Goal: Task Accomplishment & Management: Complete application form

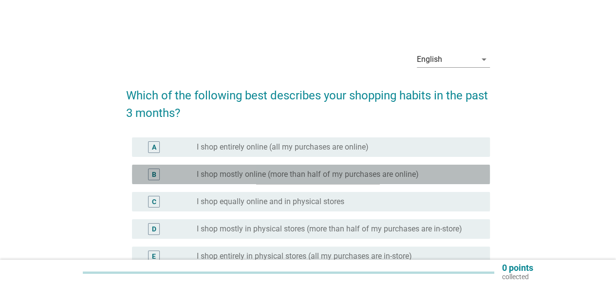
click at [442, 179] on div "radio_button_unchecked I shop mostly online (more than half of my purchases are…" at bounding box center [336, 174] width 278 height 10
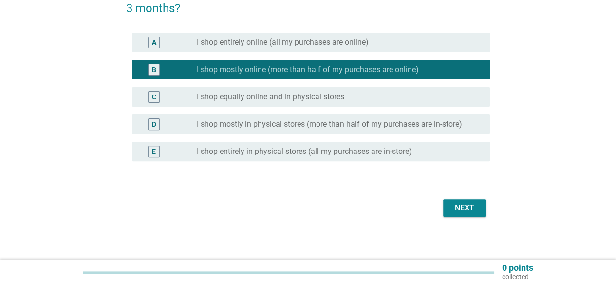
scroll to position [108, 0]
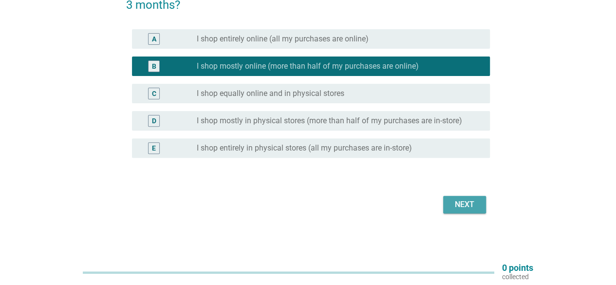
click at [466, 208] on div "Next" at bounding box center [464, 205] width 27 height 12
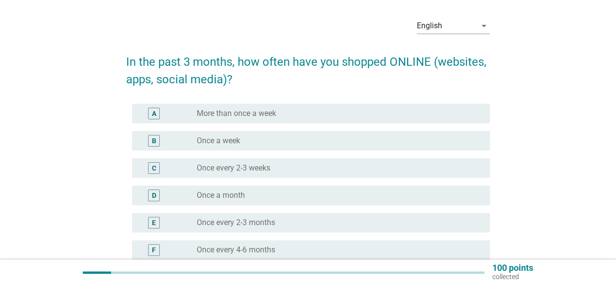
scroll to position [49, 0]
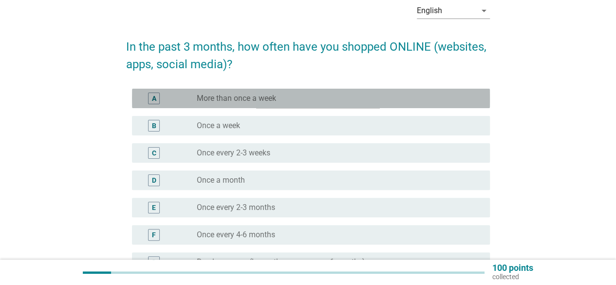
click at [436, 100] on div "radio_button_unchecked More than once a week" at bounding box center [336, 99] width 278 height 10
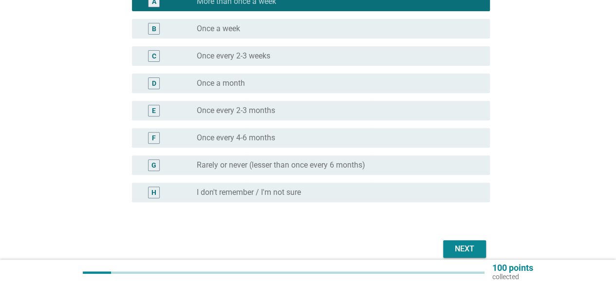
scroll to position [146, 0]
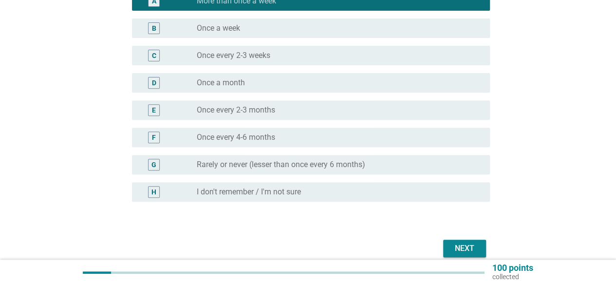
click at [471, 252] on div "Next" at bounding box center [464, 249] width 27 height 12
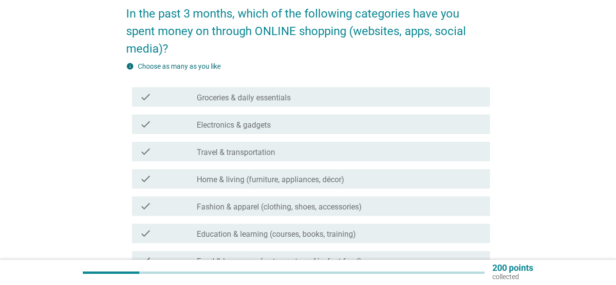
scroll to position [97, 0]
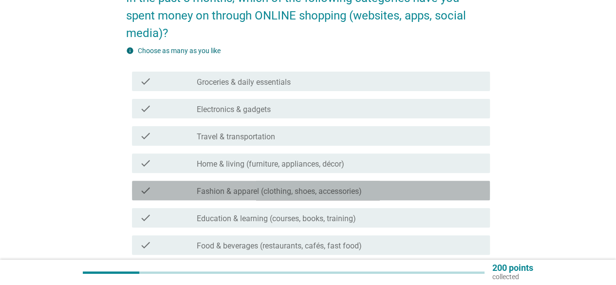
click at [465, 194] on div "check_box_outline_blank Fashion & apparel (clothing, shoes, accessories)" at bounding box center [339, 191] width 285 height 12
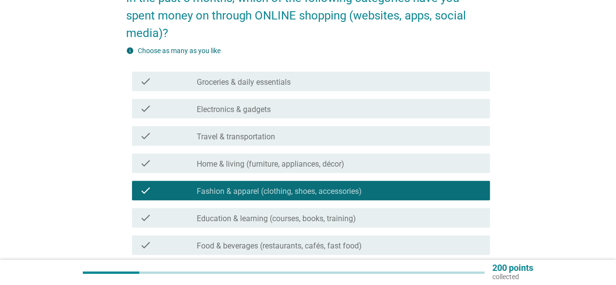
scroll to position [49, 0]
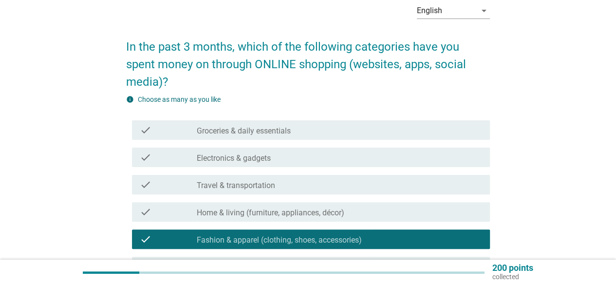
click at [406, 132] on div "check_box_outline_blank Groceries & daily essentials" at bounding box center [339, 130] width 285 height 12
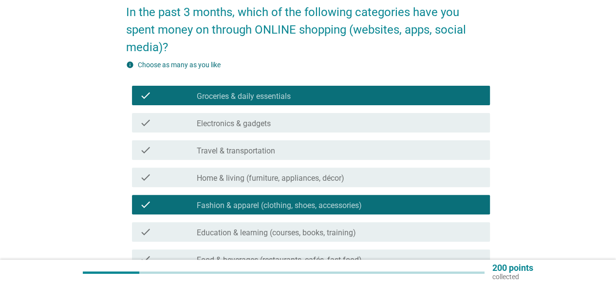
scroll to position [97, 0]
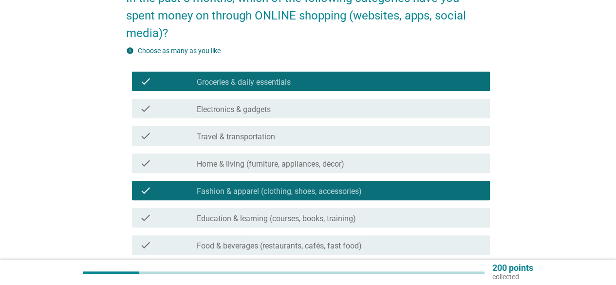
click at [429, 165] on div "check_box_outline_blank Home & living (furniture, appliances, décor)" at bounding box center [339, 163] width 285 height 12
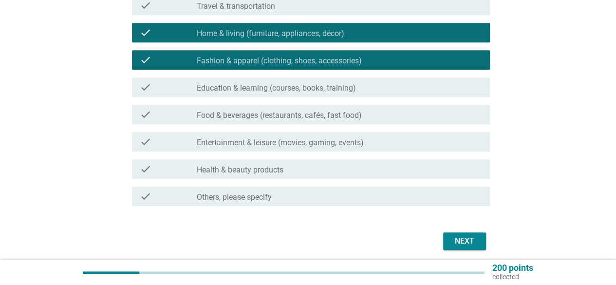
scroll to position [244, 0]
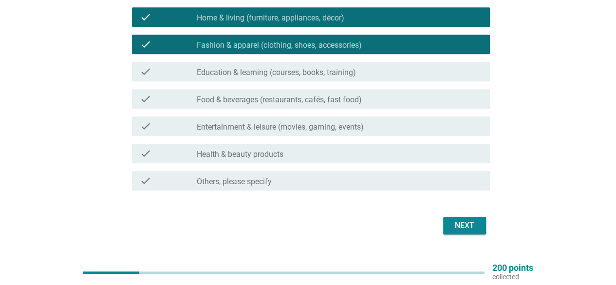
click at [439, 153] on div "check_box_outline_blank Health & beauty products" at bounding box center [339, 154] width 285 height 12
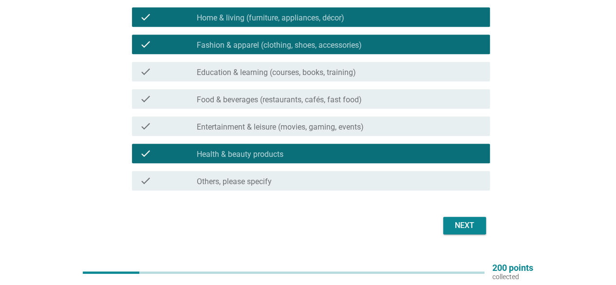
click at [484, 223] on button "Next" at bounding box center [464, 226] width 43 height 18
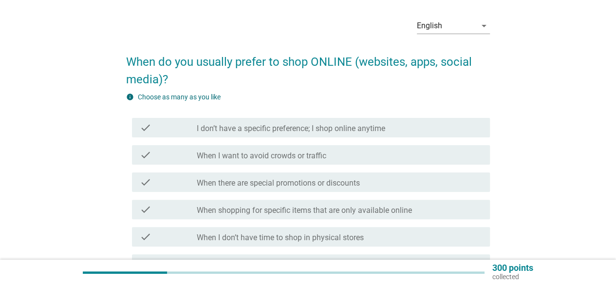
scroll to position [49, 0]
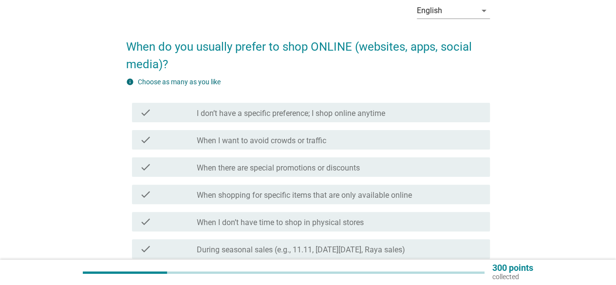
click at [445, 172] on div "check_box_outline_blank When there are special promotions or discounts" at bounding box center [339, 167] width 285 height 12
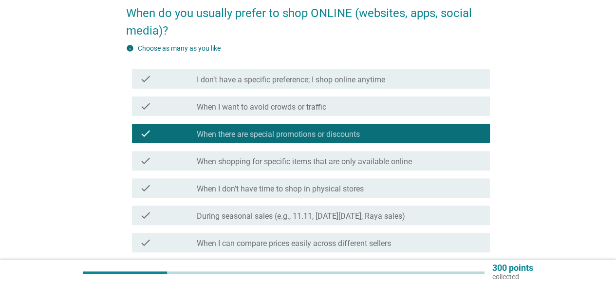
scroll to position [97, 0]
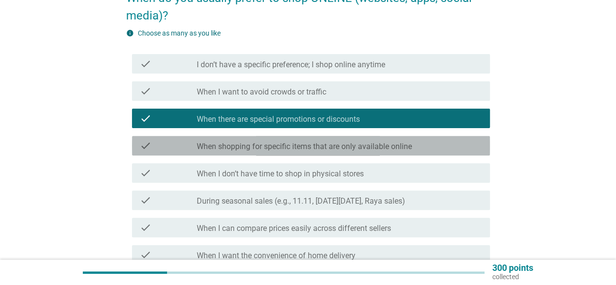
click at [456, 148] on div "check_box_outline_blank When shopping for specific items that are only availabl…" at bounding box center [339, 146] width 285 height 12
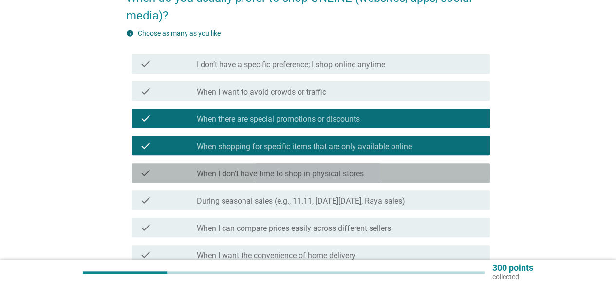
click at [454, 177] on div "check_box_outline_blank When I don’t have time to shop in physical stores" at bounding box center [339, 173] width 285 height 12
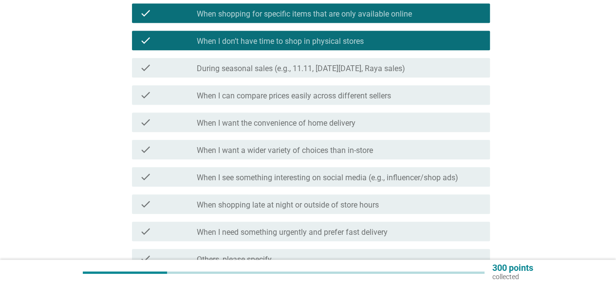
scroll to position [244, 0]
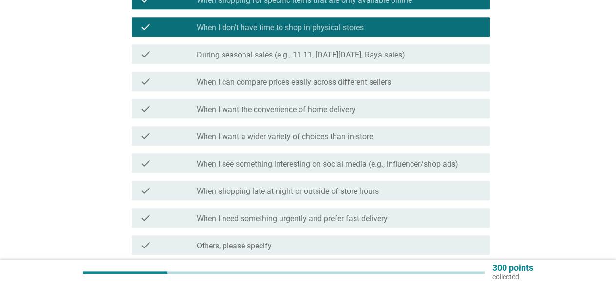
click at [454, 161] on label "When I see something interesting on social media (e.g., influencer/shop ads)" at bounding box center [328, 164] width 262 height 10
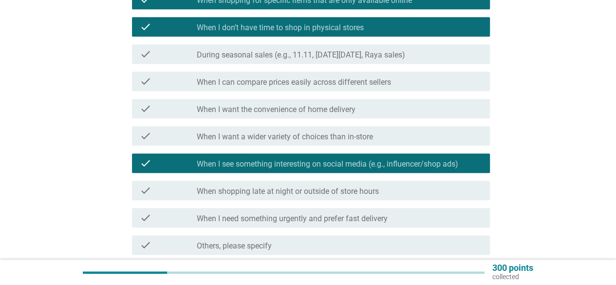
scroll to position [292, 0]
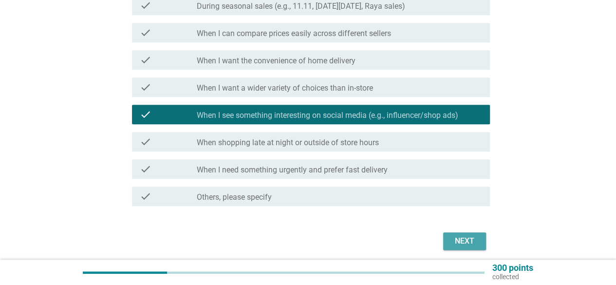
click at [459, 240] on div "Next" at bounding box center [464, 241] width 27 height 12
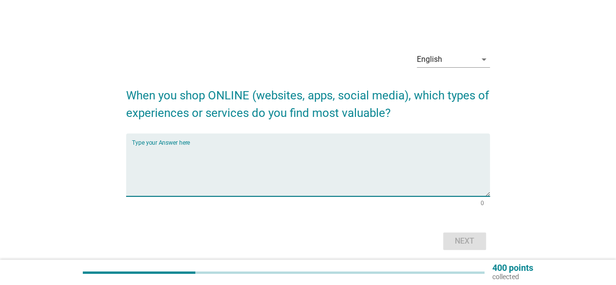
click at [308, 188] on textarea "Type your Answer here" at bounding box center [311, 170] width 358 height 51
type textarea "S"
type textarea "F"
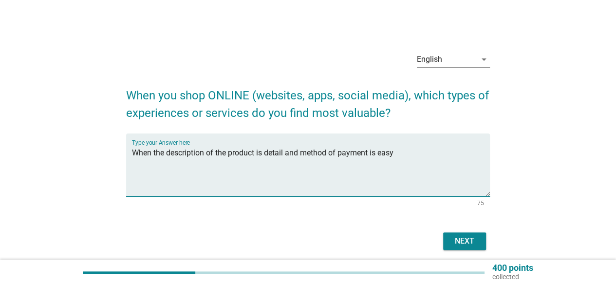
type textarea "When the description of the product is detail and method of payment is easy"
click at [475, 245] on div "Next" at bounding box center [464, 241] width 27 height 12
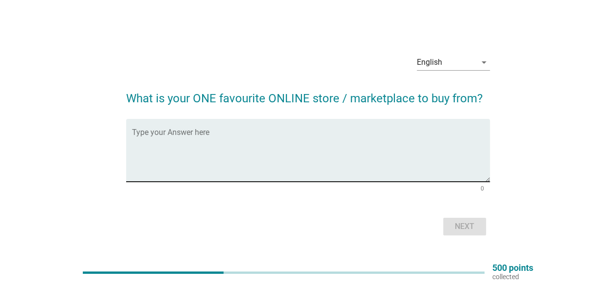
click at [258, 164] on textarea "Type your Answer here" at bounding box center [311, 156] width 358 height 51
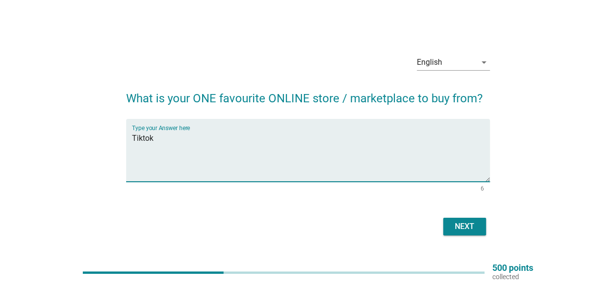
type textarea "Tiktok"
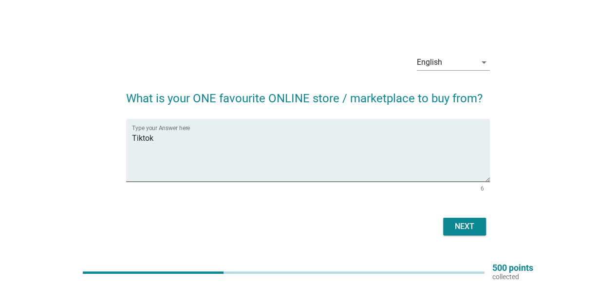
click at [458, 237] on div "Next" at bounding box center [308, 226] width 364 height 23
click at [462, 227] on div "Next" at bounding box center [464, 227] width 27 height 12
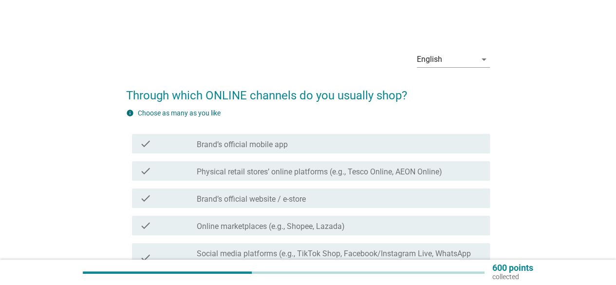
scroll to position [49, 0]
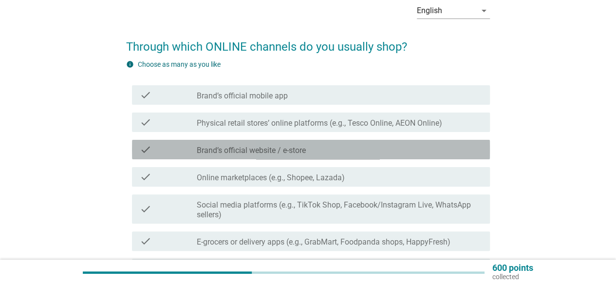
click at [382, 144] on div "check_box_outline_blank Brand’s official website / e-store" at bounding box center [339, 150] width 285 height 12
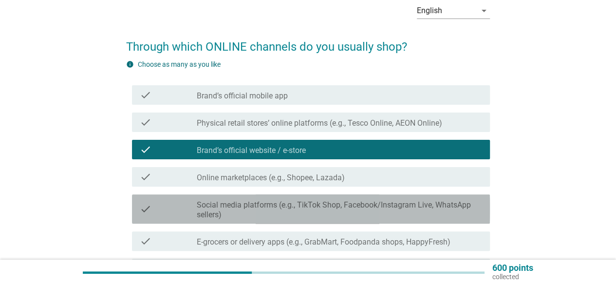
click at [362, 202] on label "Social media platforms (e.g., TikTok Shop, Facebook/Instagram Live, WhatsApp se…" at bounding box center [339, 209] width 285 height 19
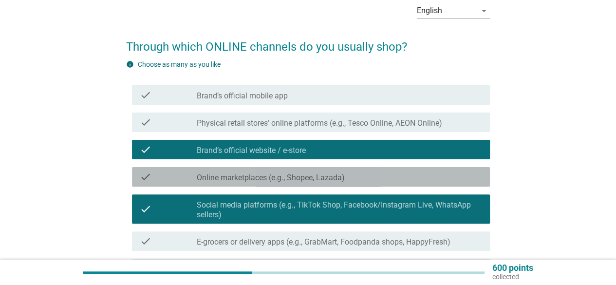
click at [358, 168] on div "check check_box_outline_blank Online marketplaces (e.g., Shopee, Lazada)" at bounding box center [311, 176] width 358 height 19
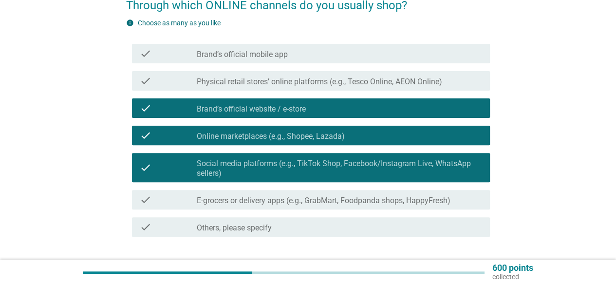
scroll to position [146, 0]
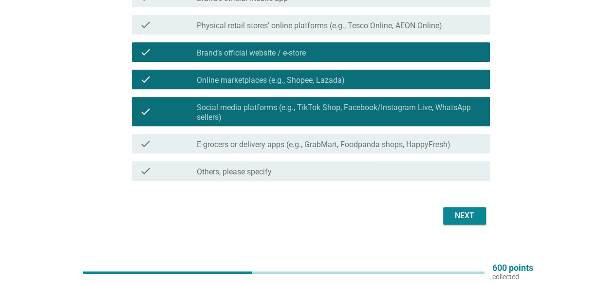
click at [464, 208] on button "Next" at bounding box center [464, 216] width 43 height 18
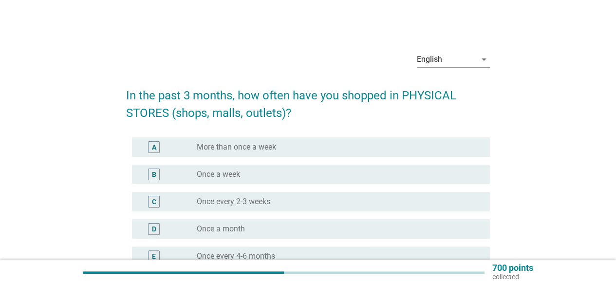
scroll to position [49, 0]
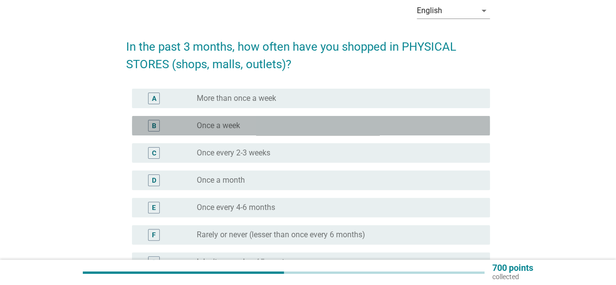
click at [441, 124] on div "radio_button_unchecked Once a week" at bounding box center [336, 126] width 278 height 10
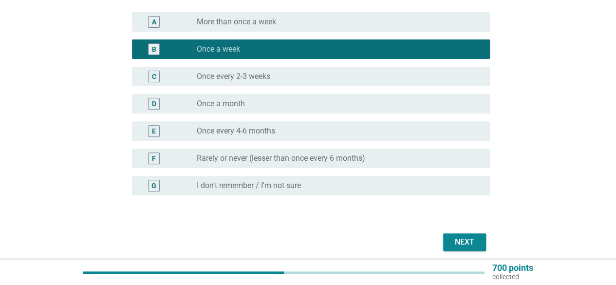
scroll to position [146, 0]
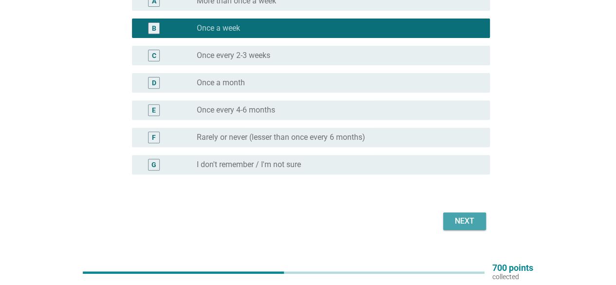
click at [464, 224] on div "Next" at bounding box center [464, 221] width 27 height 12
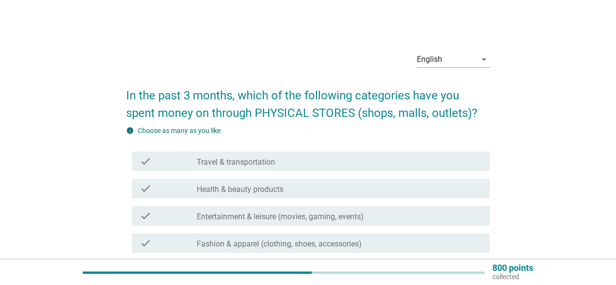
scroll to position [49, 0]
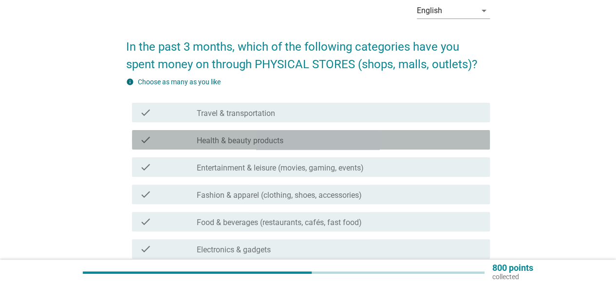
click at [448, 134] on div "check_box_outline_blank Health & beauty products" at bounding box center [339, 140] width 285 height 12
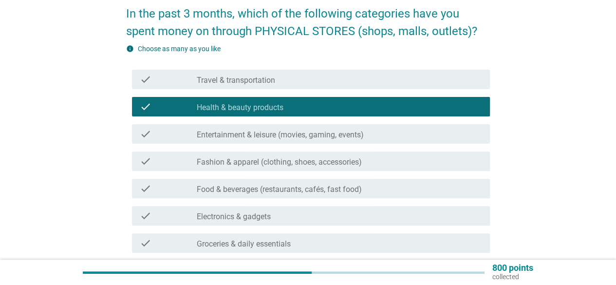
scroll to position [97, 0]
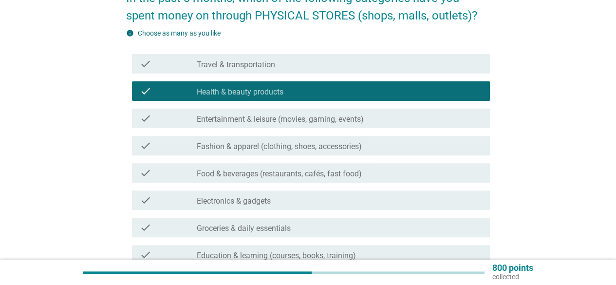
click at [437, 147] on div "check_box_outline_blank Fashion & apparel (clothing, shoes, accessories)" at bounding box center [339, 146] width 285 height 12
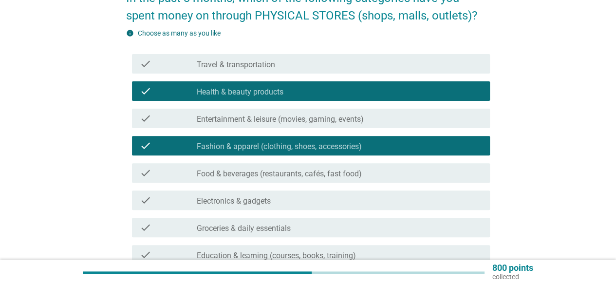
click at [443, 175] on div "check_box_outline_blank Food & beverages (restaurants, cafés, fast food)" at bounding box center [339, 173] width 285 height 12
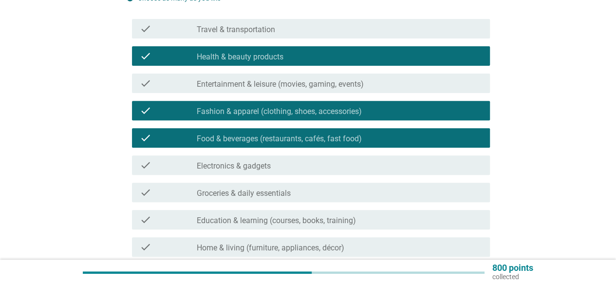
scroll to position [195, 0]
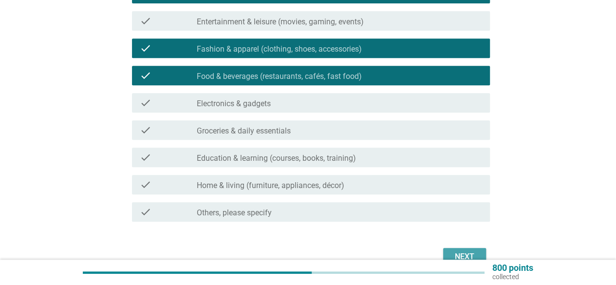
click at [462, 253] on div "Next" at bounding box center [464, 257] width 27 height 12
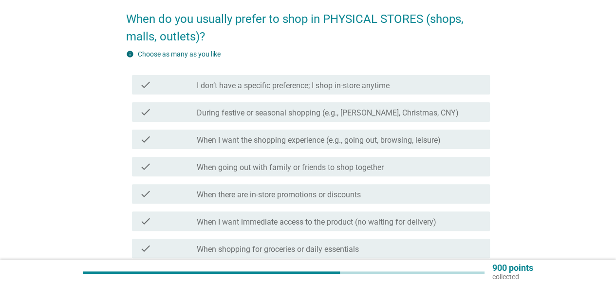
scroll to position [97, 0]
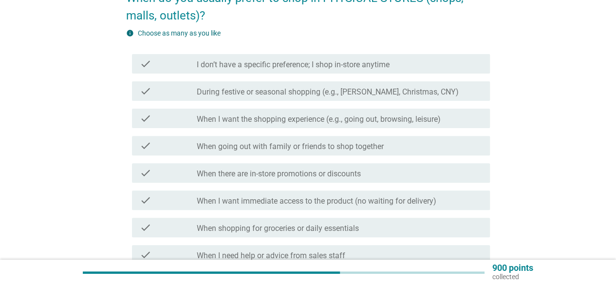
click at [428, 146] on div "check_box_outline_blank When going out with family or friends to shop together" at bounding box center [339, 146] width 285 height 12
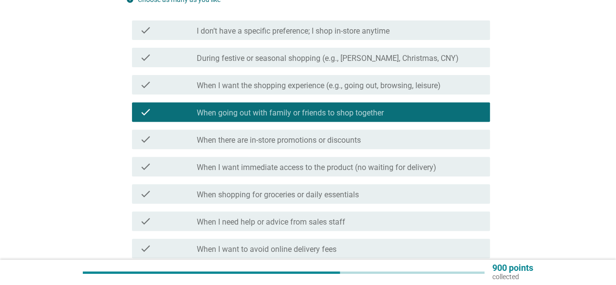
scroll to position [146, 0]
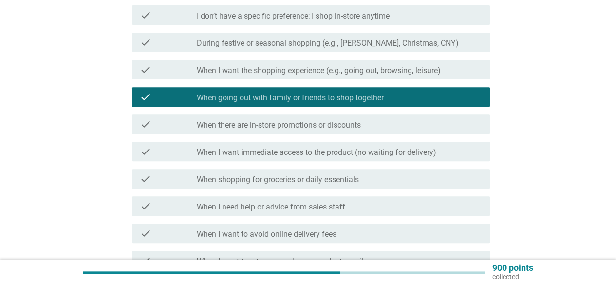
click at [432, 156] on label "When I want immediate access to the product (no waiting for delivery)" at bounding box center [317, 153] width 240 height 10
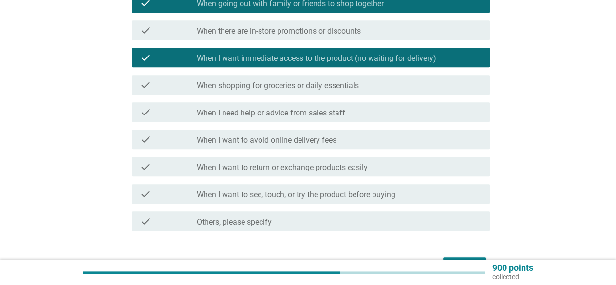
scroll to position [244, 0]
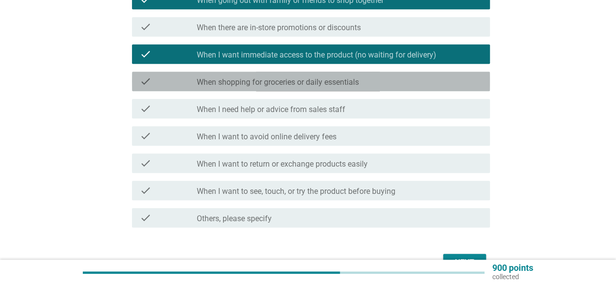
click at [433, 77] on div "check_box_outline_blank When shopping for groceries or daily essentials" at bounding box center [339, 81] width 285 height 12
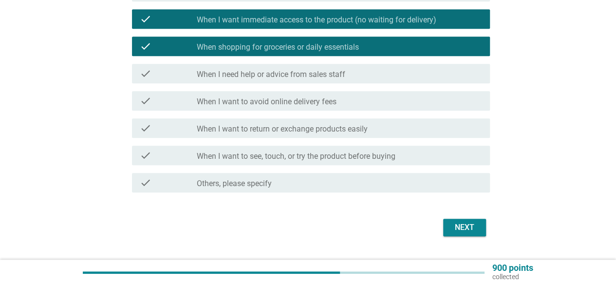
scroll to position [292, 0]
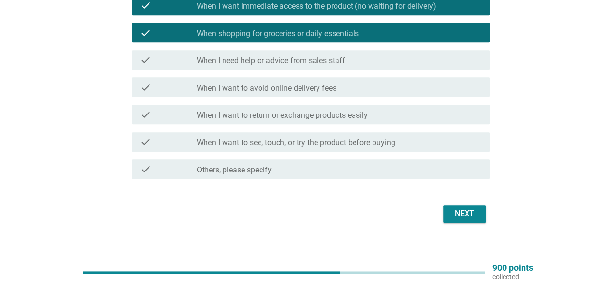
click at [448, 209] on button "Next" at bounding box center [464, 214] width 43 height 18
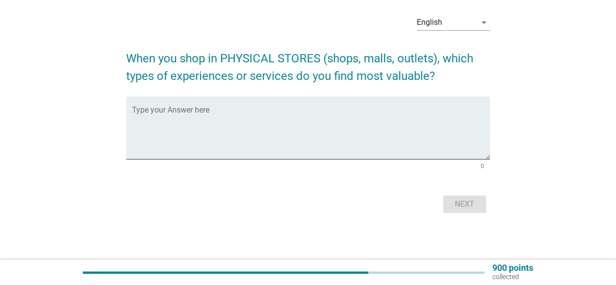
scroll to position [0, 0]
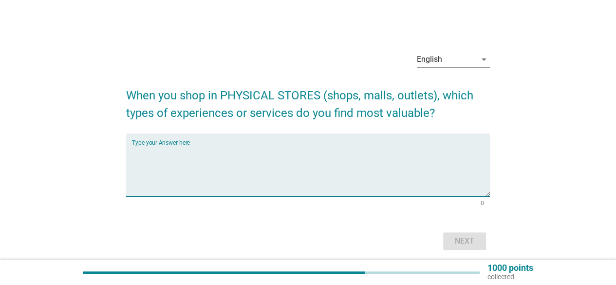
click at [357, 176] on textarea "Type your Answer here" at bounding box center [311, 170] width 358 height 51
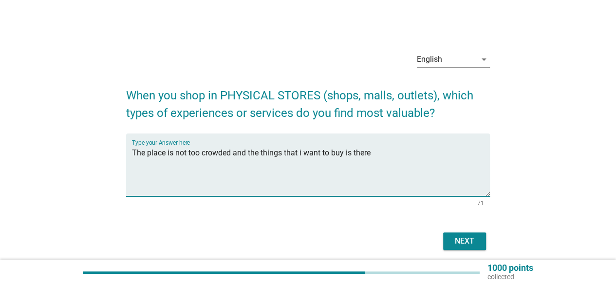
type textarea "The place is not too crowded and the things that i want to buy is there"
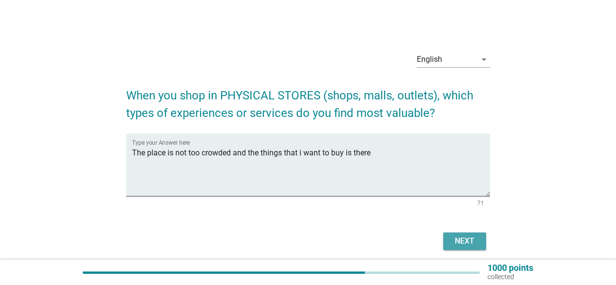
click at [467, 235] on div "Next" at bounding box center [464, 241] width 27 height 12
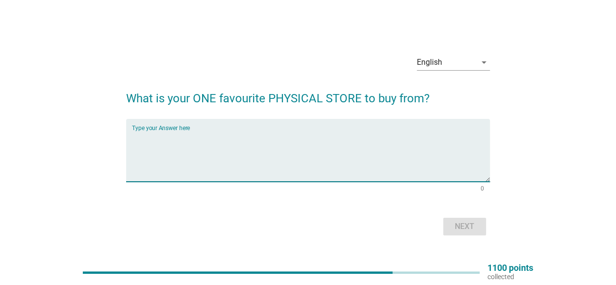
click at [289, 148] on textarea "Type your Answer here" at bounding box center [311, 156] width 358 height 51
type textarea "Guardian"
click at [475, 235] on div "Next" at bounding box center [308, 226] width 364 height 23
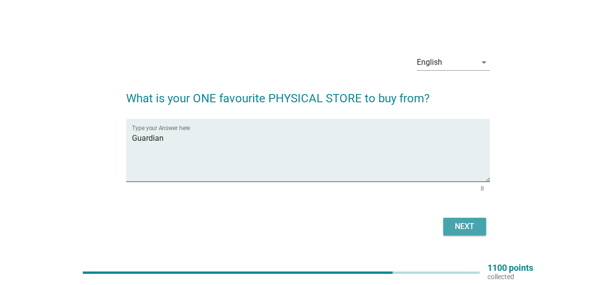
click at [476, 222] on div "Next" at bounding box center [464, 227] width 27 height 12
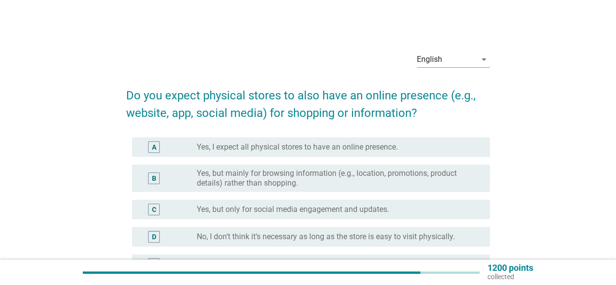
click at [398, 142] on label "Yes, I expect all physical stores to have an online presence." at bounding box center [297, 147] width 201 height 10
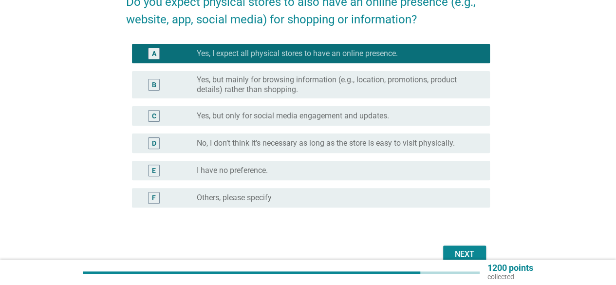
scroll to position [97, 0]
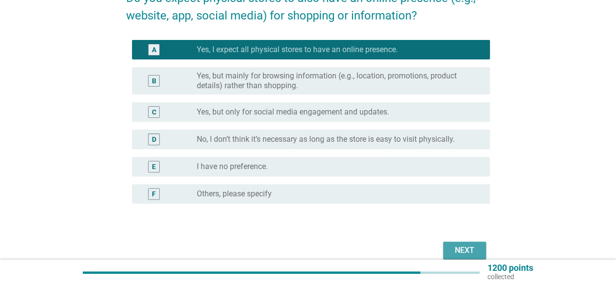
click at [468, 249] on div "Next" at bounding box center [464, 250] width 27 height 12
